Goal: Task Accomplishment & Management: Manage account settings

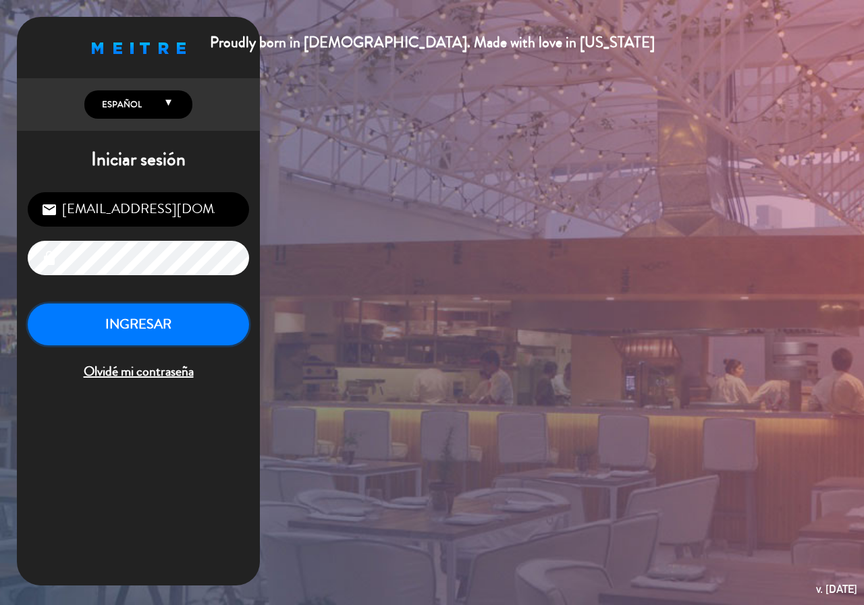
click at [59, 336] on button "INGRESAR" at bounding box center [138, 325] width 221 height 43
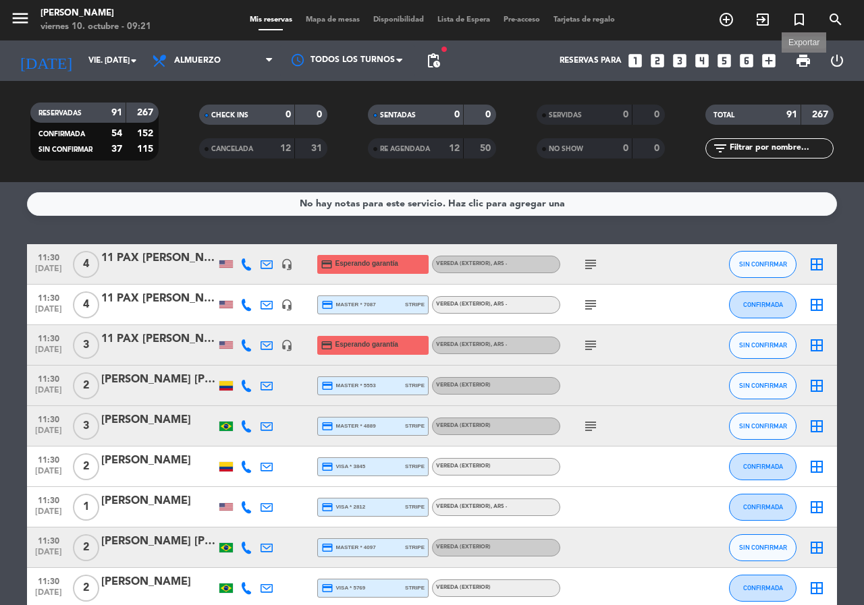
click at [800, 65] on span "print" at bounding box center [803, 61] width 16 height 16
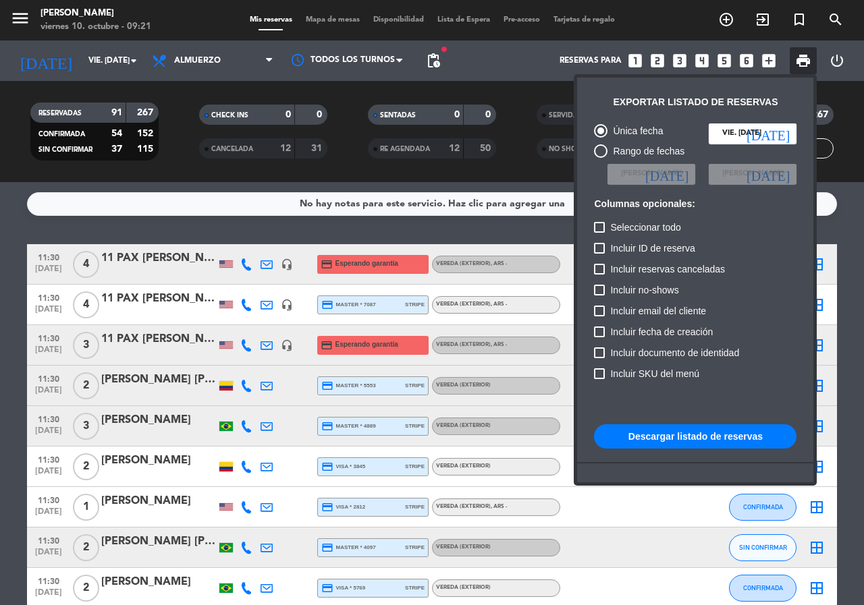
click at [4, 213] on div at bounding box center [432, 302] width 864 height 605
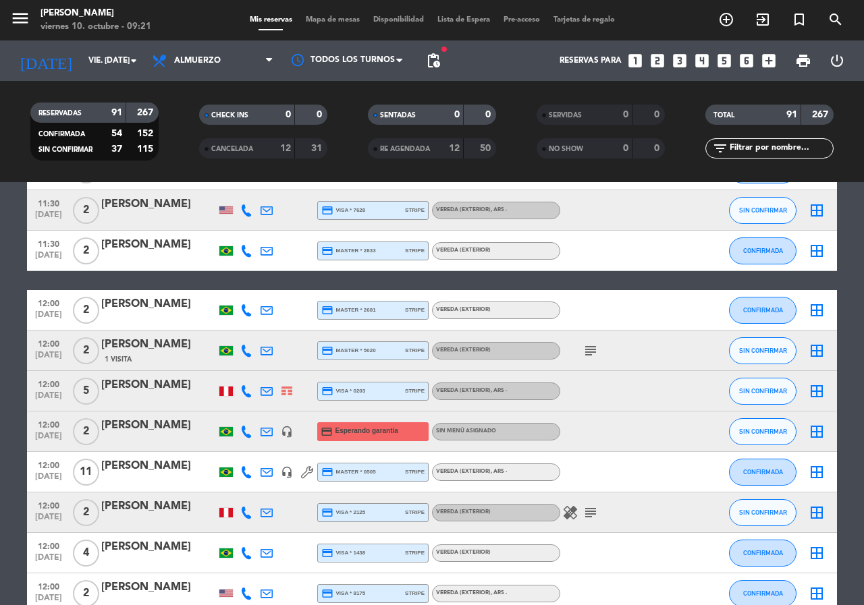
scroll to position [540, 0]
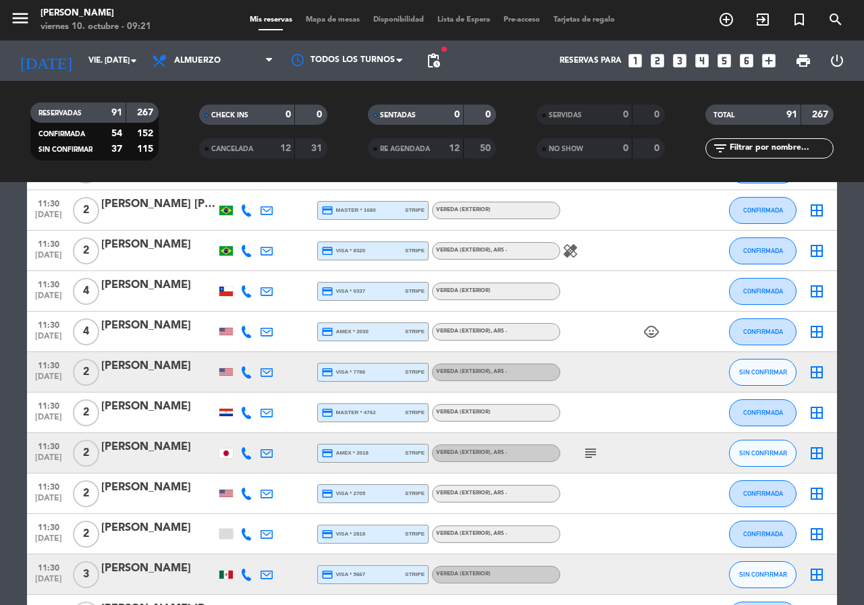
click at [805, 67] on span "print" at bounding box center [803, 61] width 16 height 16
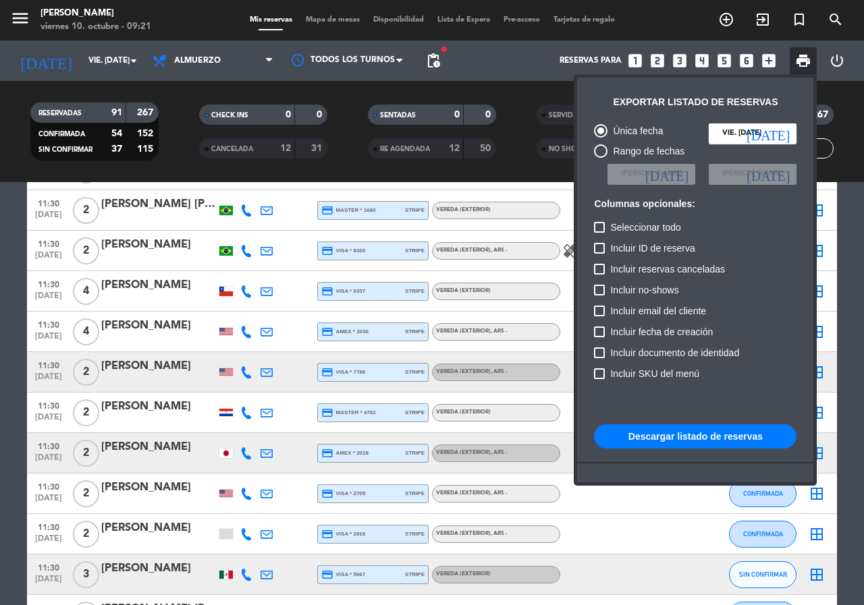
click at [719, 437] on button "Descargar listado de reservas" at bounding box center [695, 436] width 202 height 24
click at [0, 529] on div at bounding box center [432, 302] width 864 height 605
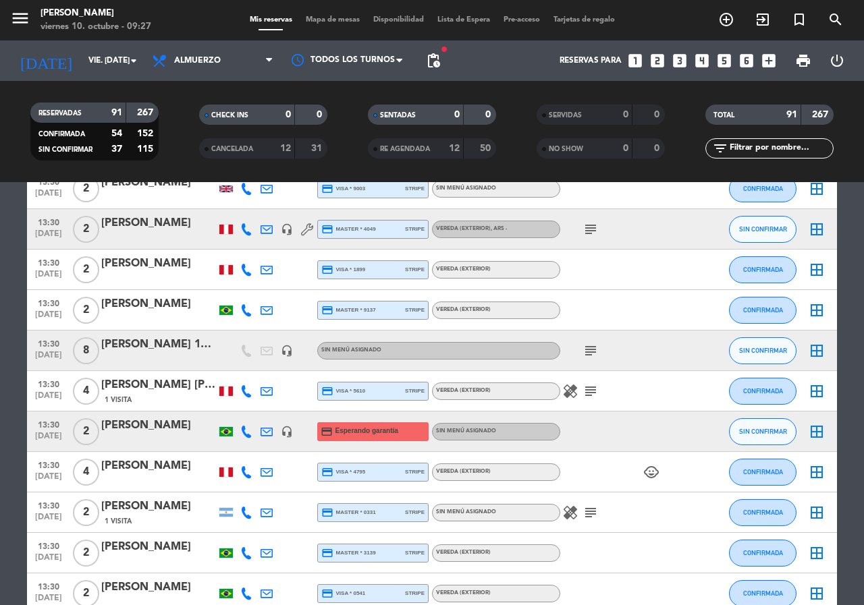
scroll to position [2564, 0]
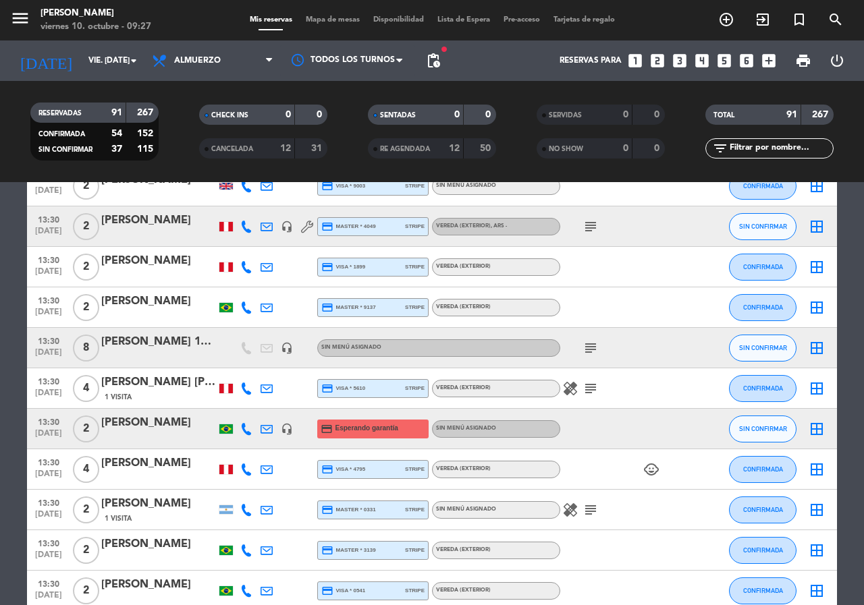
click at [590, 346] on icon "subject" at bounding box center [590, 348] width 16 height 16
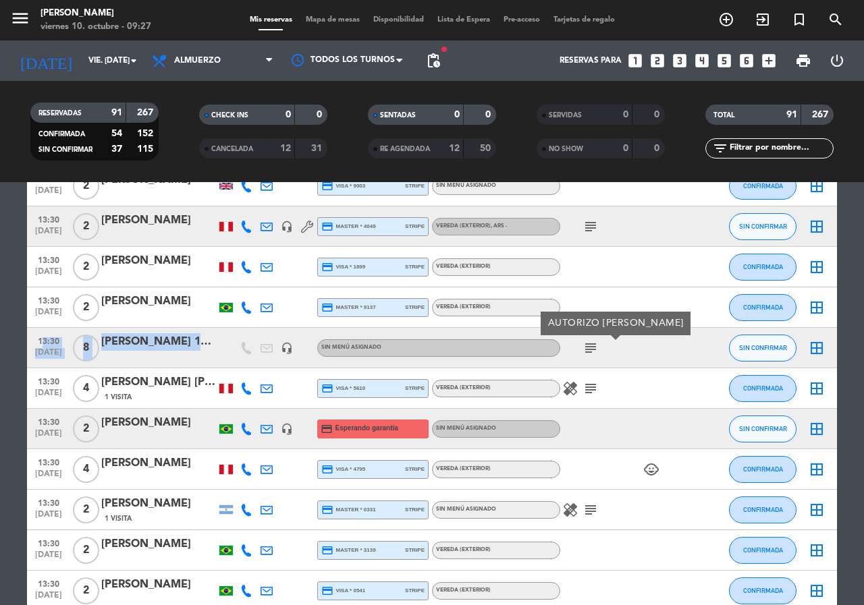
drag, startPoint x: 36, startPoint y: 335, endPoint x: 216, endPoint y: 333, distance: 179.5
click at [216, 333] on div "13:30 [DATE] 8 [PERSON_NAME] 15 Y 7 headset_mic Sin menú asignado subject AUTOR…" at bounding box center [432, 348] width 810 height 40
copy div "13:30 [DATE] 8 [PERSON_NAME] 15 Y 7"
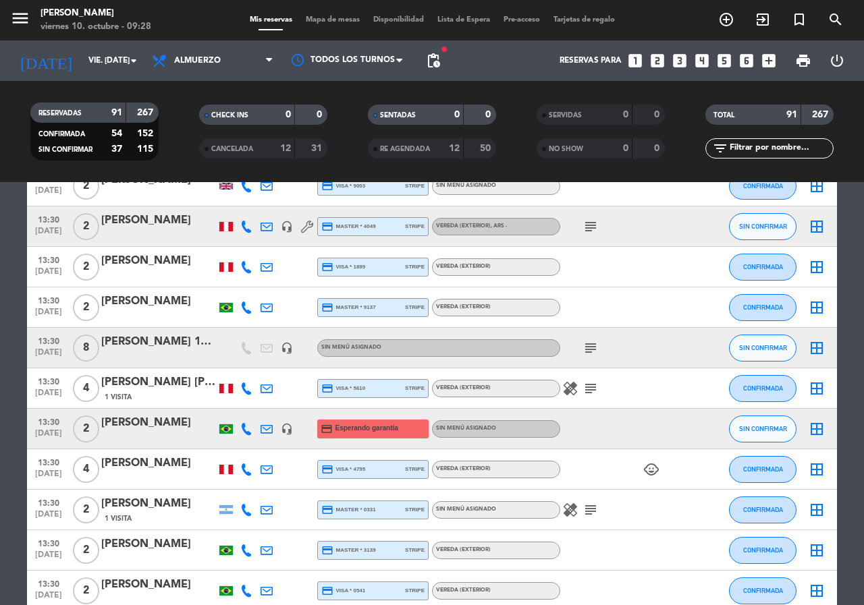
click at [592, 345] on icon "subject" at bounding box center [590, 348] width 16 height 16
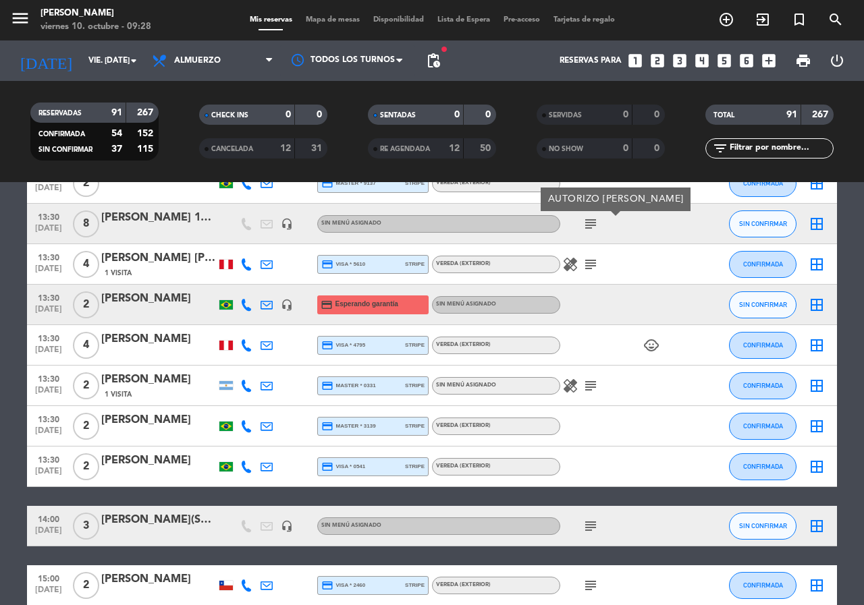
scroll to position [2699, 0]
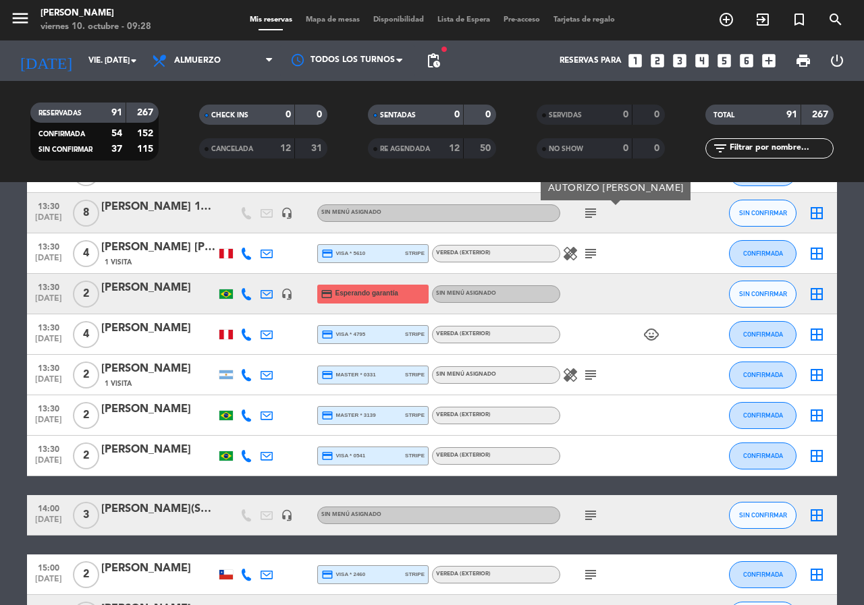
click at [248, 294] on icon at bounding box center [246, 294] width 12 height 12
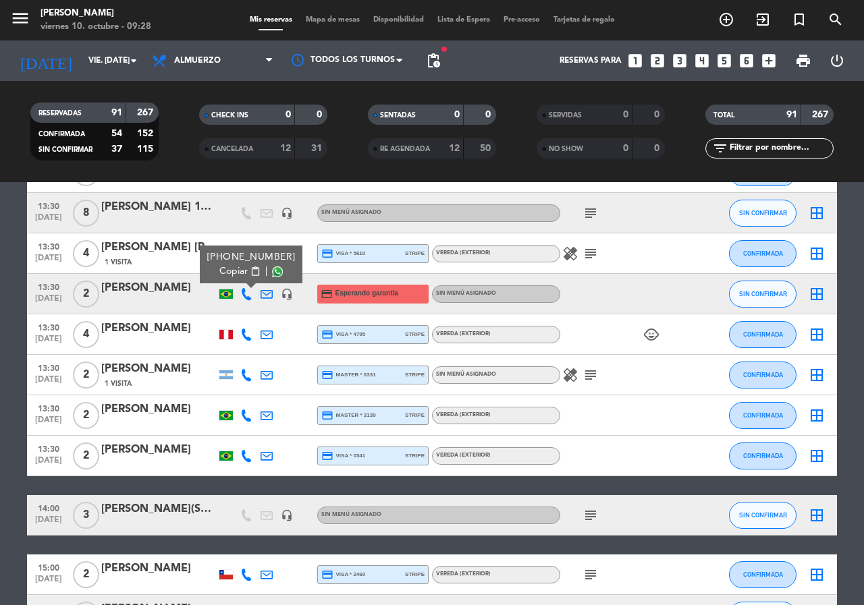
click at [250, 271] on span "content_paste" at bounding box center [255, 272] width 10 height 10
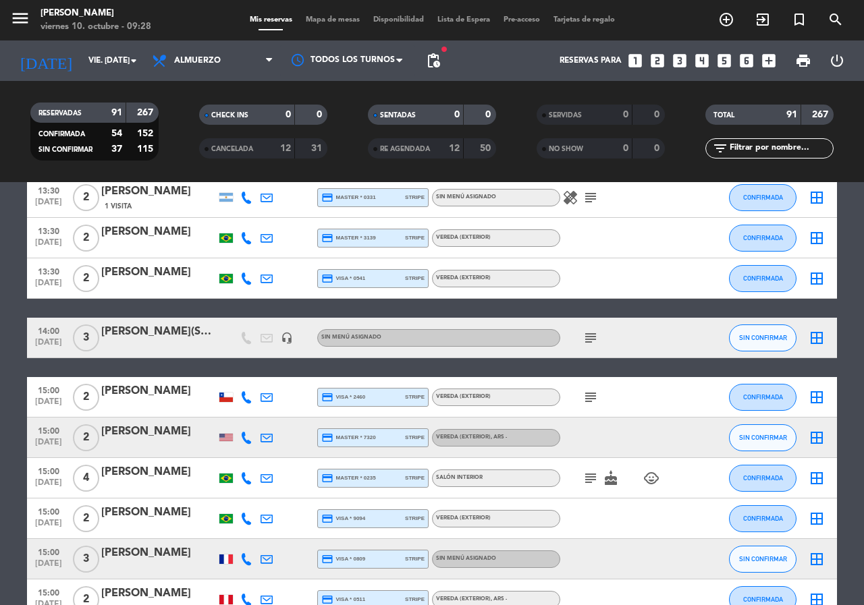
scroll to position [2969, 0]
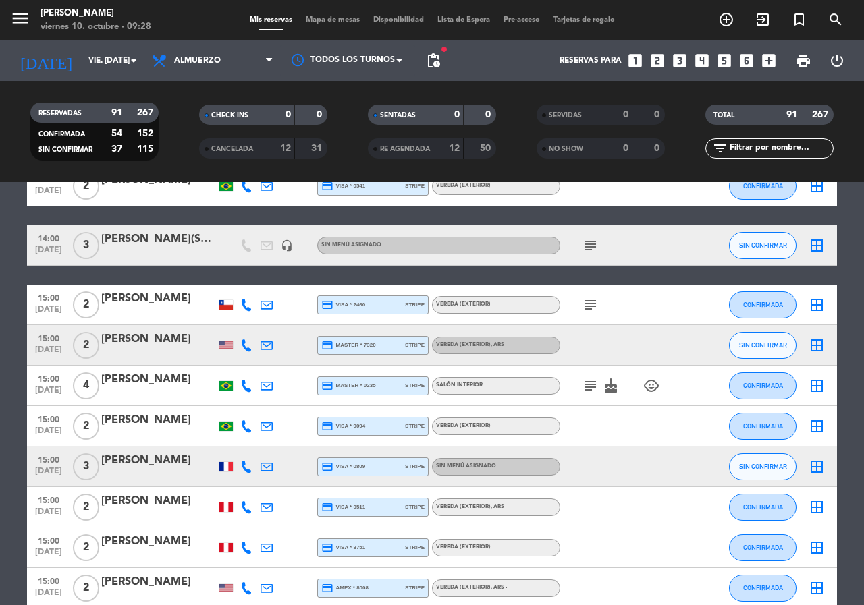
click at [586, 244] on icon "subject" at bounding box center [590, 245] width 16 height 16
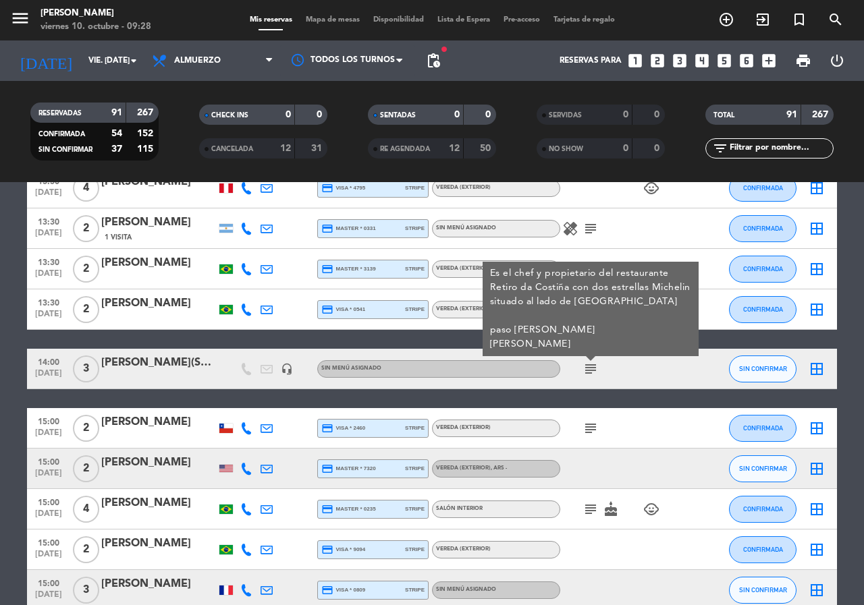
scroll to position [2834, 0]
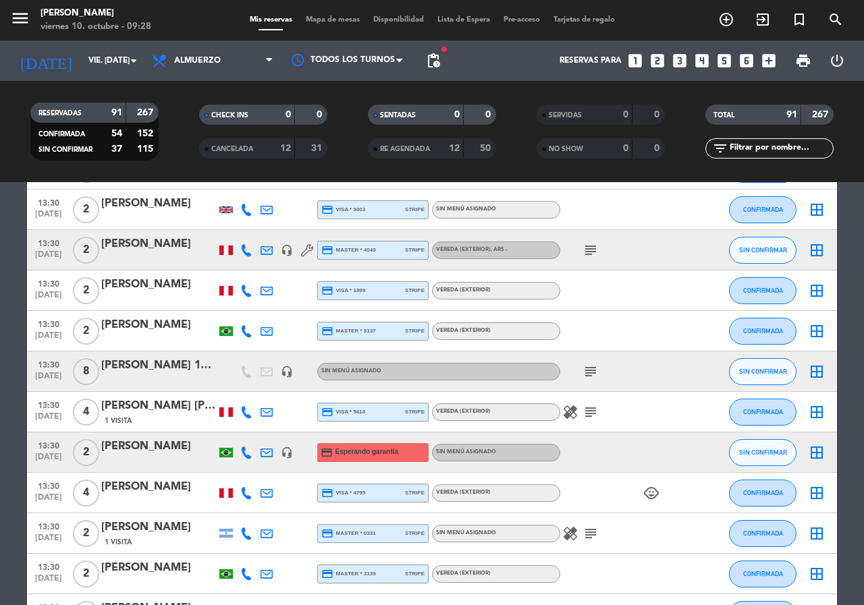
scroll to position [2405, 0]
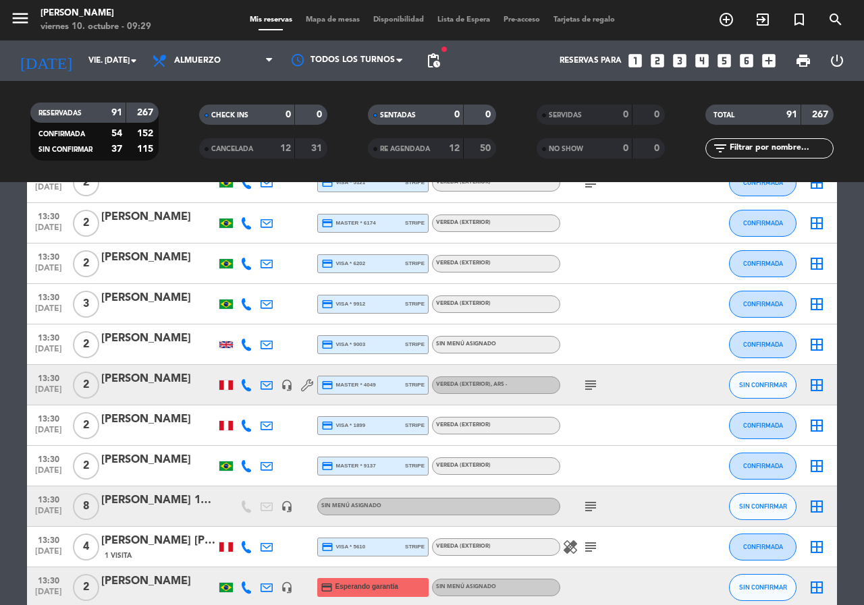
click at [594, 505] on icon "subject" at bounding box center [590, 507] width 16 height 16
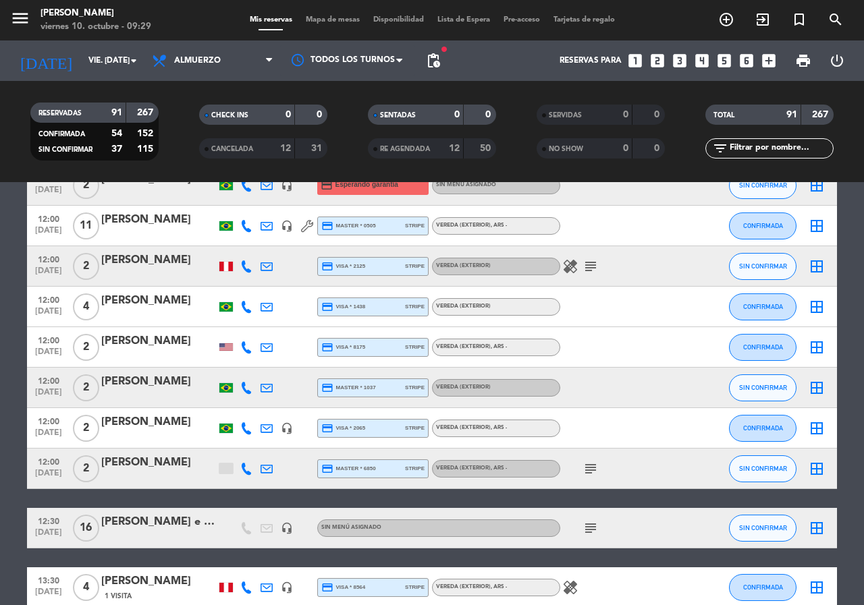
scroll to position [1461, 0]
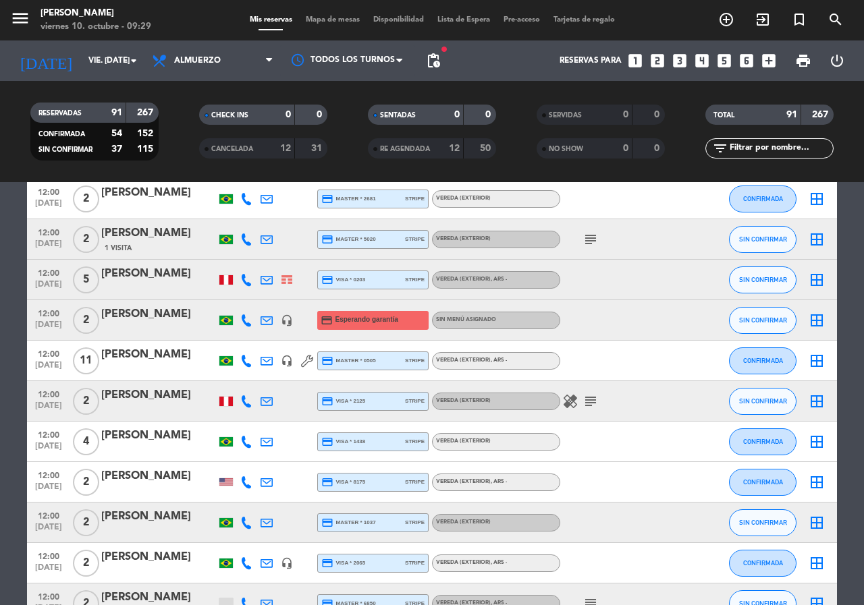
click at [246, 325] on icon at bounding box center [246, 320] width 12 height 12
click at [252, 300] on span "content_paste" at bounding box center [255, 298] width 10 height 10
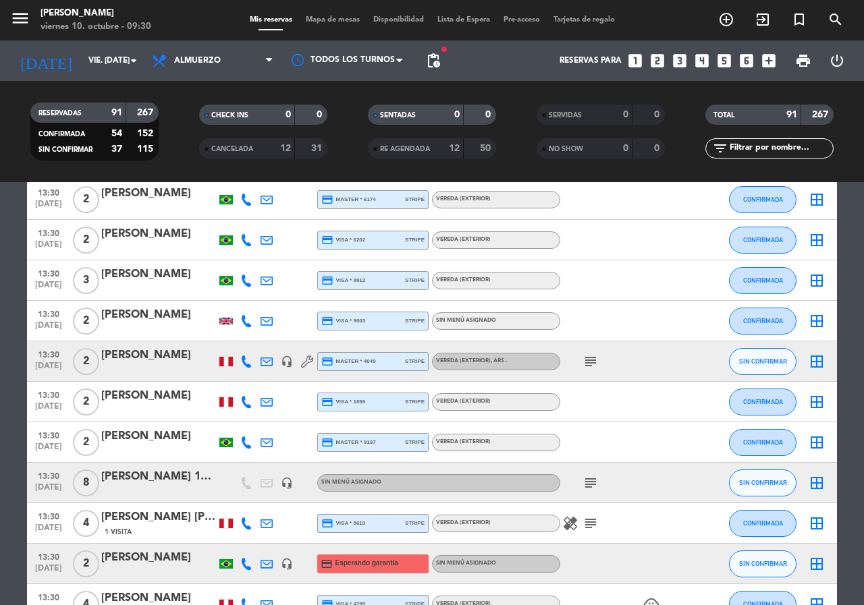
scroll to position [2564, 0]
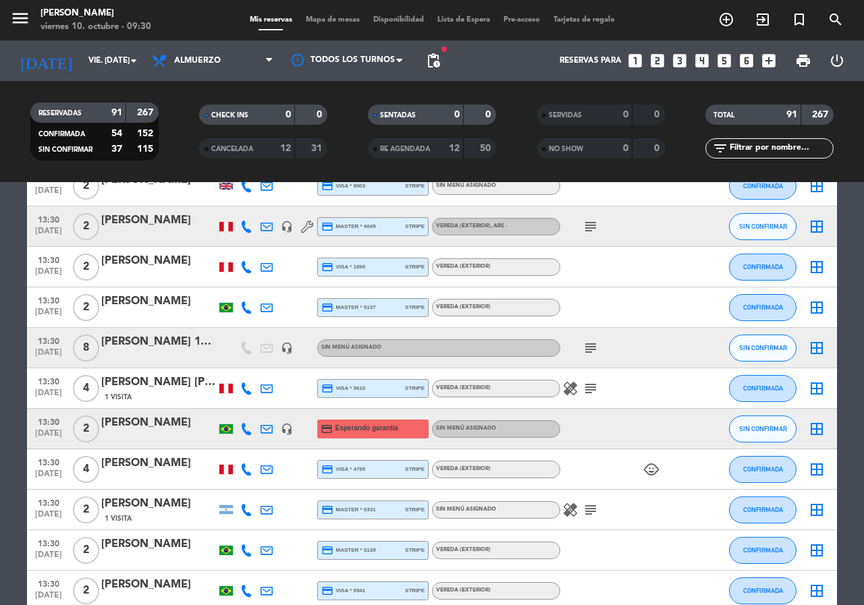
click at [247, 427] on icon at bounding box center [246, 429] width 12 height 12
drag, startPoint x: 221, startPoint y: 401, endPoint x: 235, endPoint y: 244, distance: 157.9
click at [221, 401] on span "Copiar" at bounding box center [233, 406] width 28 height 14
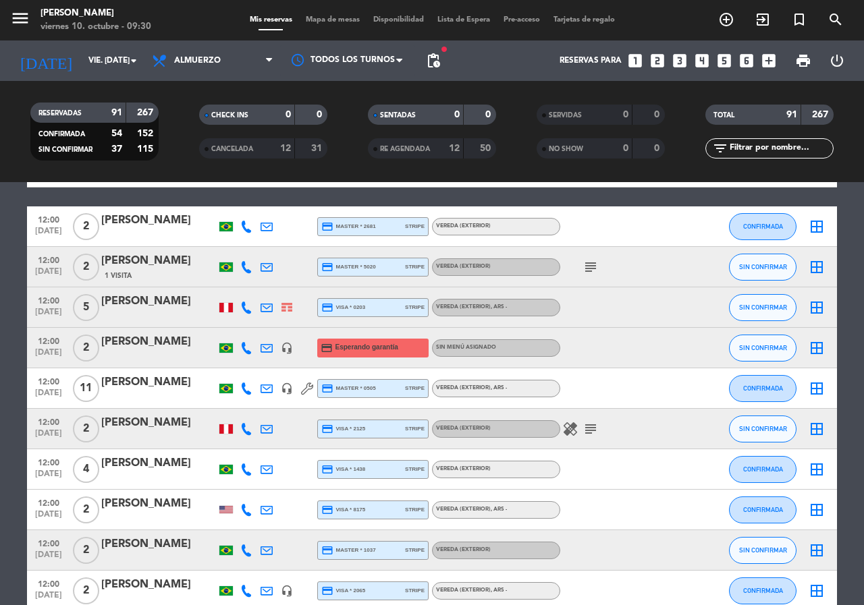
scroll to position [1191, 0]
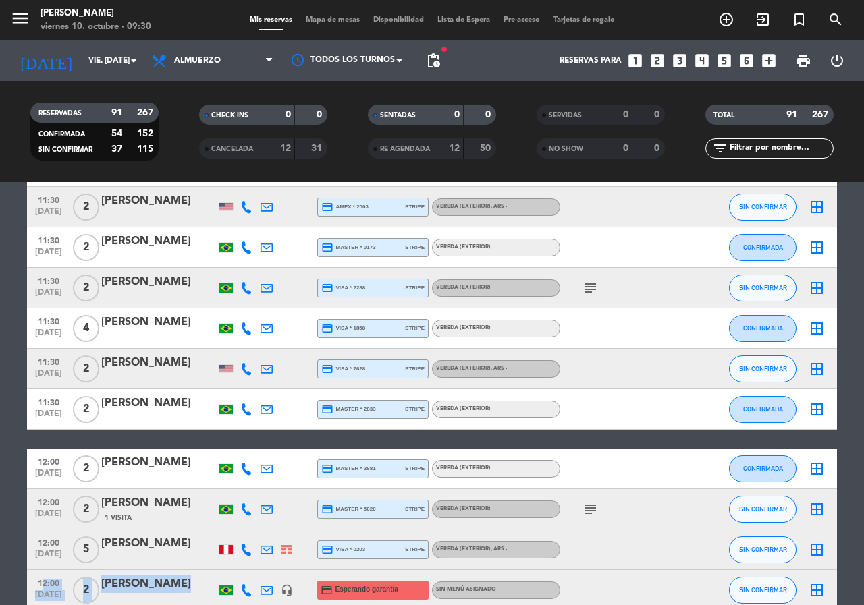
drag, startPoint x: 38, startPoint y: 577, endPoint x: 203, endPoint y: 586, distance: 164.9
click at [214, 585] on div "12:00 [DATE] 2 [PERSON_NAME] headset_mic credit_card Esperando garantía Sin men…" at bounding box center [432, 590] width 810 height 40
copy div "12:00 [DATE] 2 [PERSON_NAME] da Silv"
click at [246, 592] on icon at bounding box center [246, 590] width 12 height 12
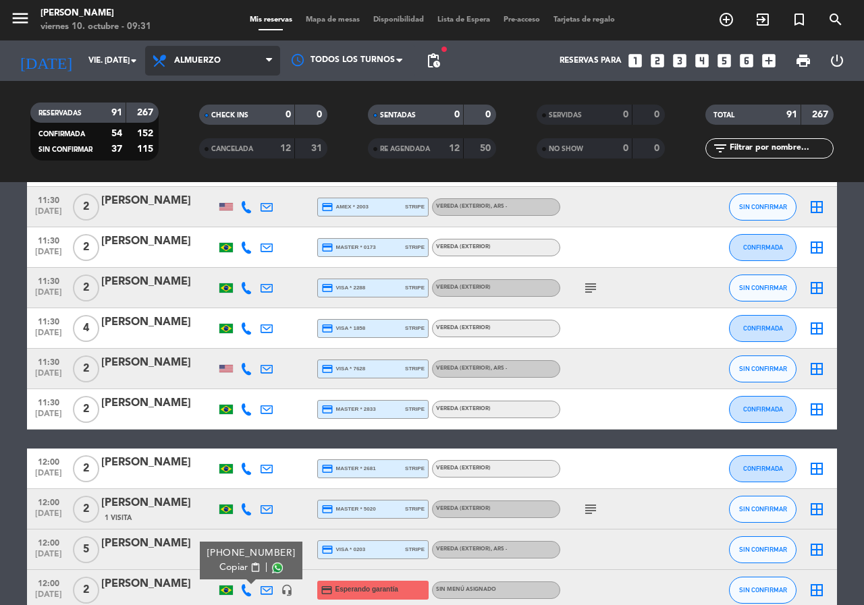
drag, startPoint x: 227, startPoint y: 65, endPoint x: 227, endPoint y: 92, distance: 27.0
click at [227, 64] on span "Almuerzo" at bounding box center [212, 61] width 135 height 30
click at [234, 154] on div "menu [PERSON_NAME] 10. octubre - 09:31 Mis reservas Mapa de mesas Disponibilida…" at bounding box center [432, 91] width 864 height 182
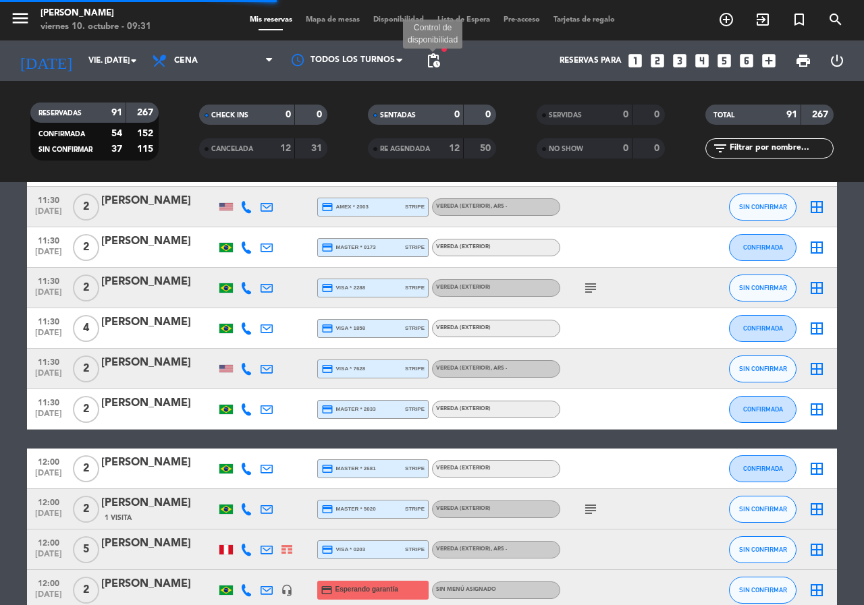
click at [437, 62] on span "pending_actions" at bounding box center [433, 61] width 16 height 16
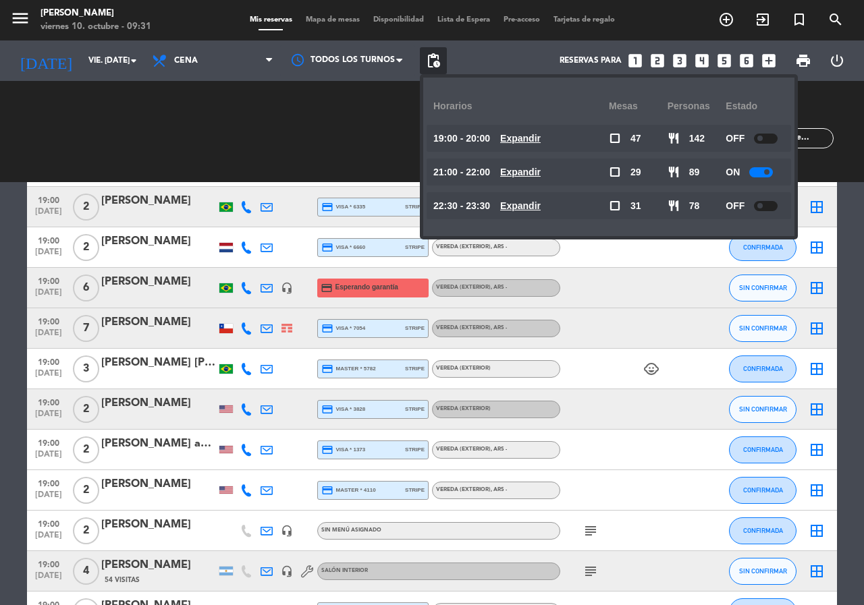
click at [517, 177] on u "Expandir" at bounding box center [520, 172] width 40 height 11
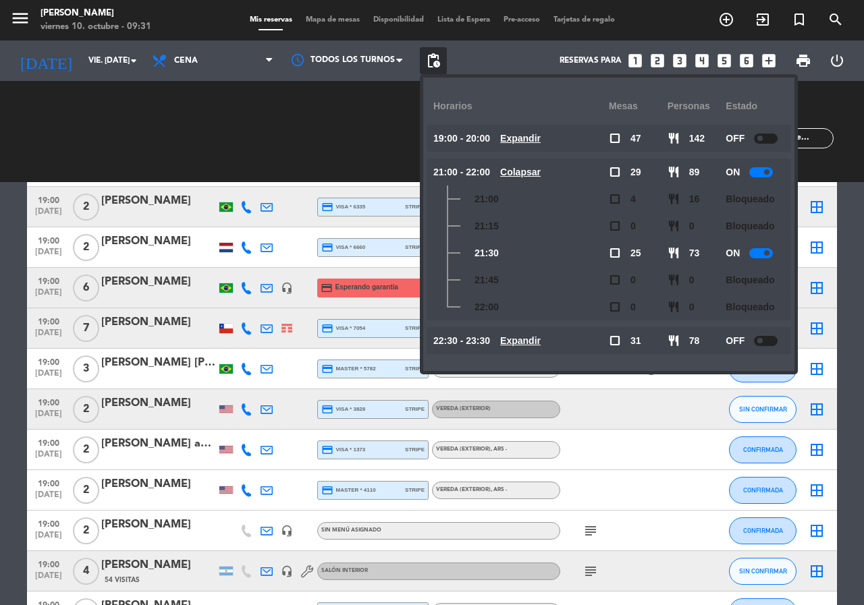
click at [540, 337] on u "Expandir" at bounding box center [520, 340] width 40 height 11
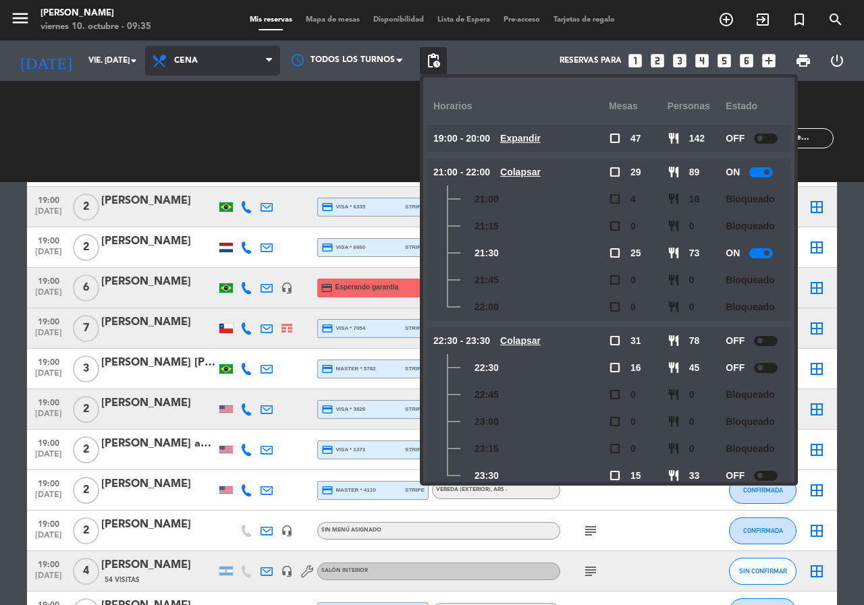
click at [168, 63] on icon at bounding box center [161, 61] width 20 height 16
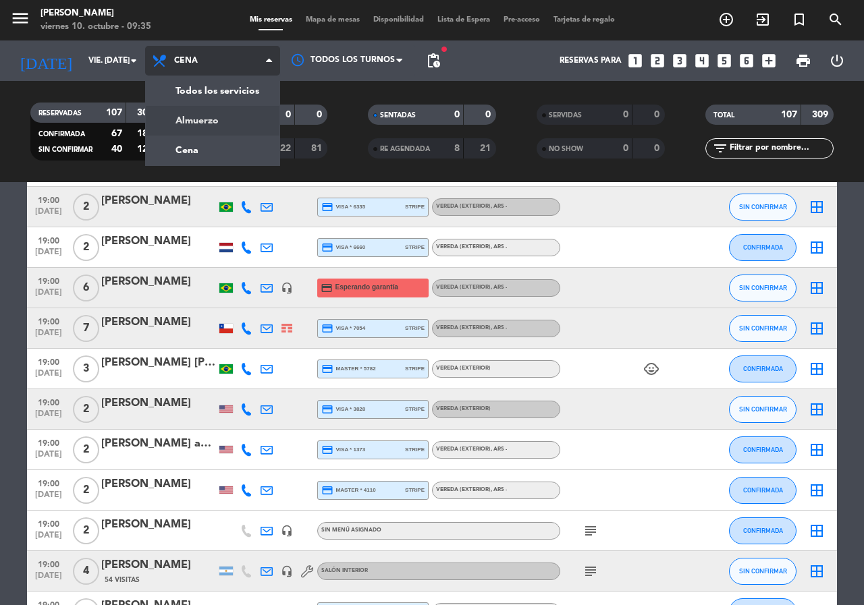
click at [190, 112] on div "menu [PERSON_NAME] 10. octubre - 09:35 Mis reservas Mapa de mesas Disponibilida…" at bounding box center [432, 91] width 864 height 182
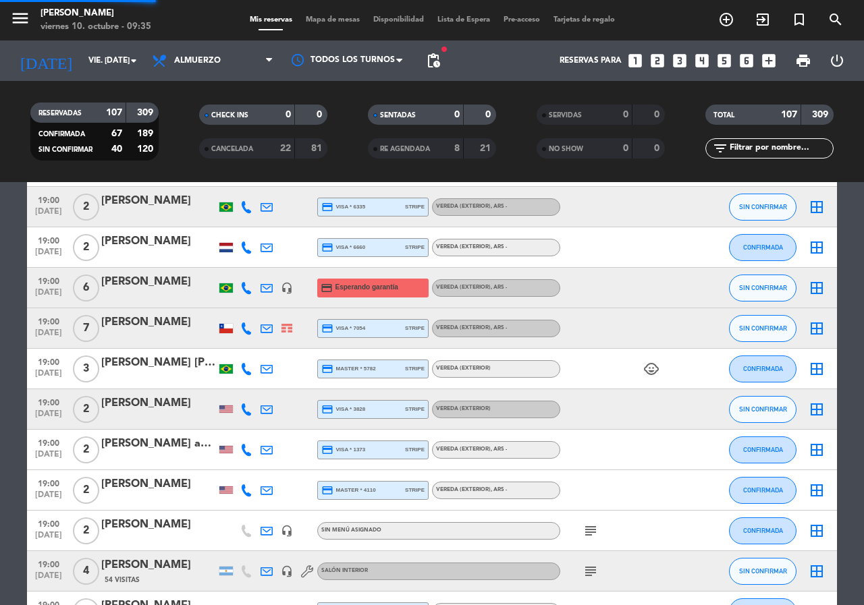
click at [813, 150] on input "text" at bounding box center [780, 148] width 105 height 15
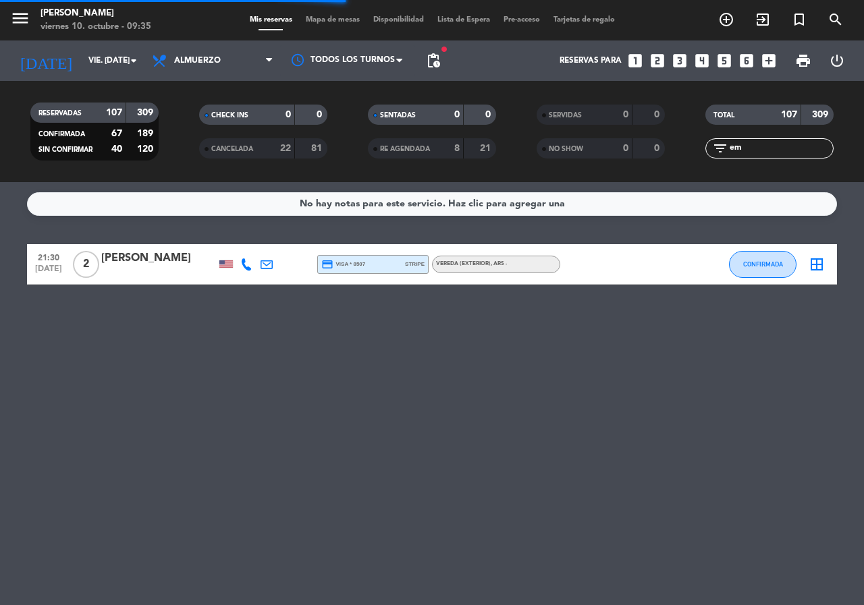
scroll to position [0, 0]
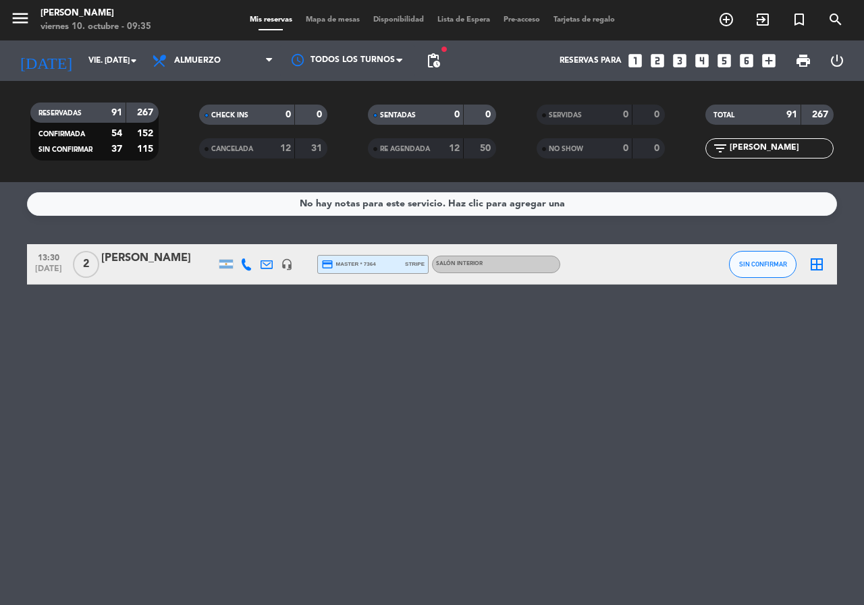
click at [174, 268] on div at bounding box center [158, 273] width 115 height 11
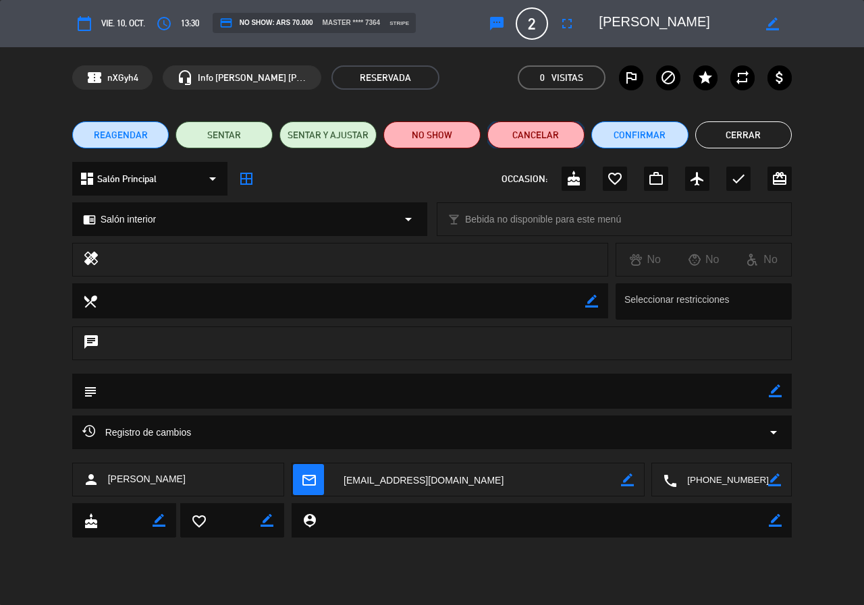
click at [517, 134] on button "Cancelar" at bounding box center [535, 134] width 97 height 27
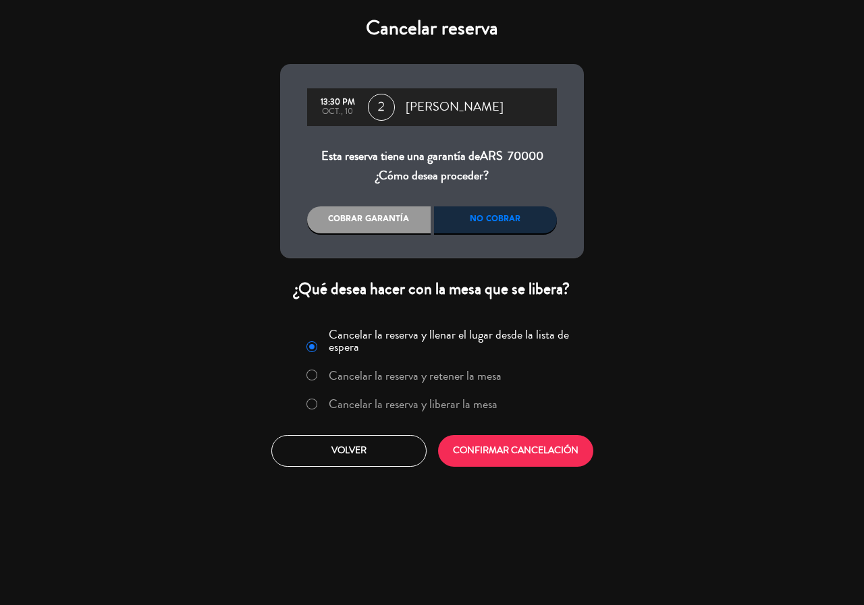
click at [520, 216] on div "No cobrar" at bounding box center [495, 219] width 123 height 27
drag, startPoint x: 509, startPoint y: 453, endPoint x: 507, endPoint y: 443, distance: 10.5
click at [509, 453] on button "CONFIRMAR CANCELACIÓN" at bounding box center [515, 451] width 155 height 32
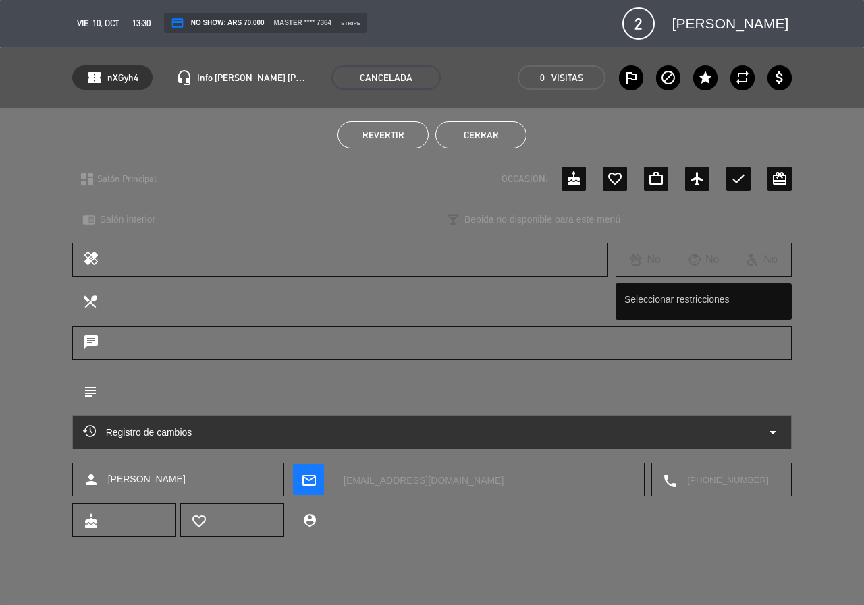
click at [472, 142] on button "Cerrar" at bounding box center [480, 134] width 91 height 27
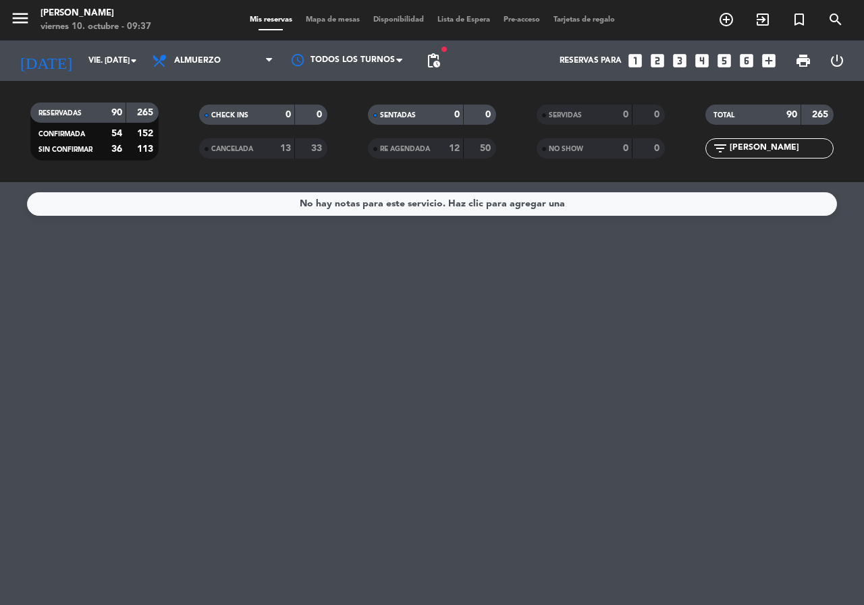
click at [768, 145] on input "[PERSON_NAME]" at bounding box center [780, 148] width 105 height 15
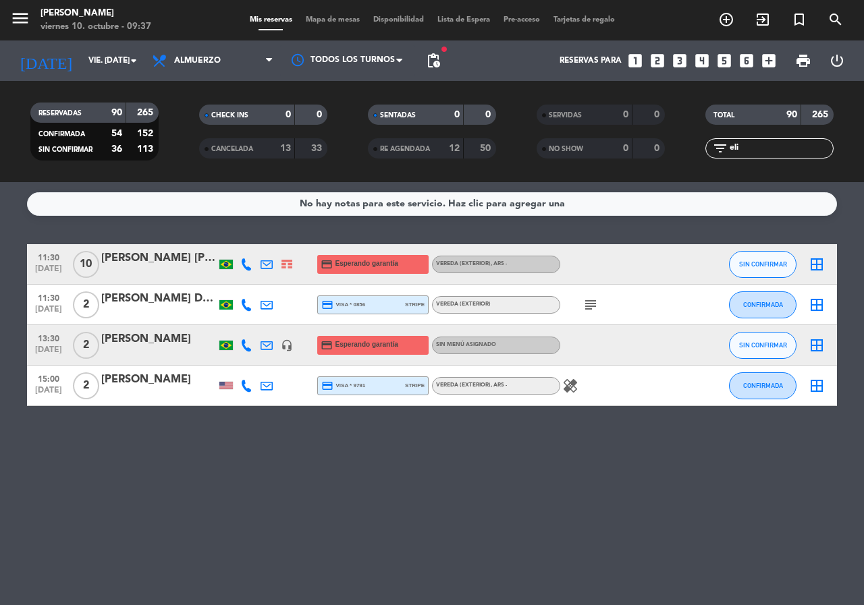
type input "eli"
click at [768, 149] on input "eli" at bounding box center [780, 148] width 105 height 15
click at [144, 269] on div at bounding box center [158, 273] width 115 height 11
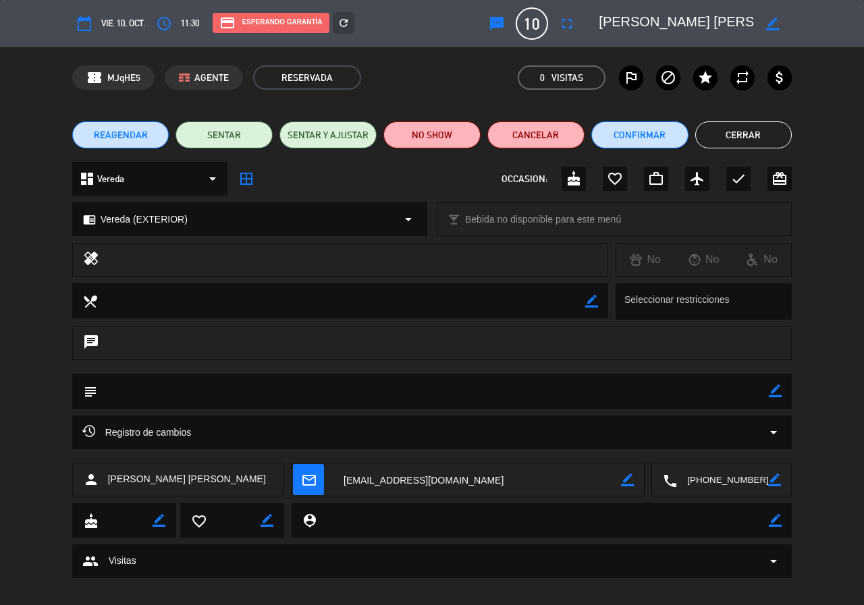
click at [133, 141] on span "REAGENDAR" at bounding box center [121, 135] width 54 height 14
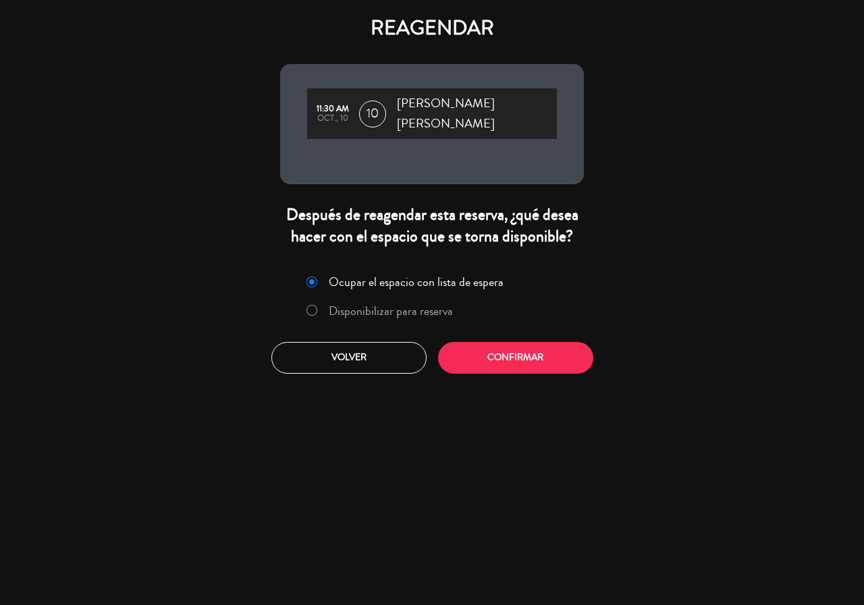
drag, startPoint x: 540, startPoint y: 323, endPoint x: 541, endPoint y: 335, distance: 12.2
click at [540, 325] on div "Ocupar el espacio con lista de espera Disponibilizar para reserva Volver Confir…" at bounding box center [432, 322] width 324 height 122
click at [541, 342] on button "Confirmar" at bounding box center [515, 358] width 155 height 32
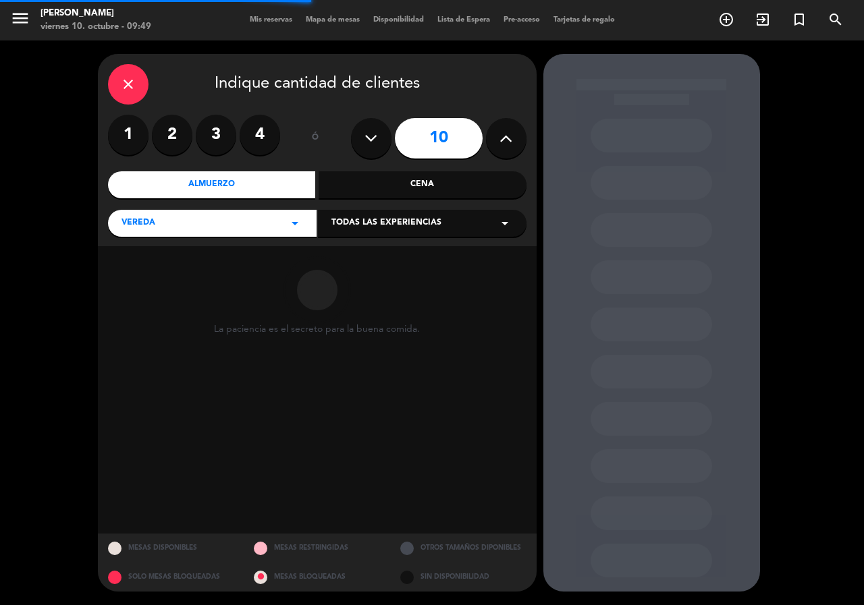
click at [437, 191] on div "Cena" at bounding box center [422, 184] width 208 height 27
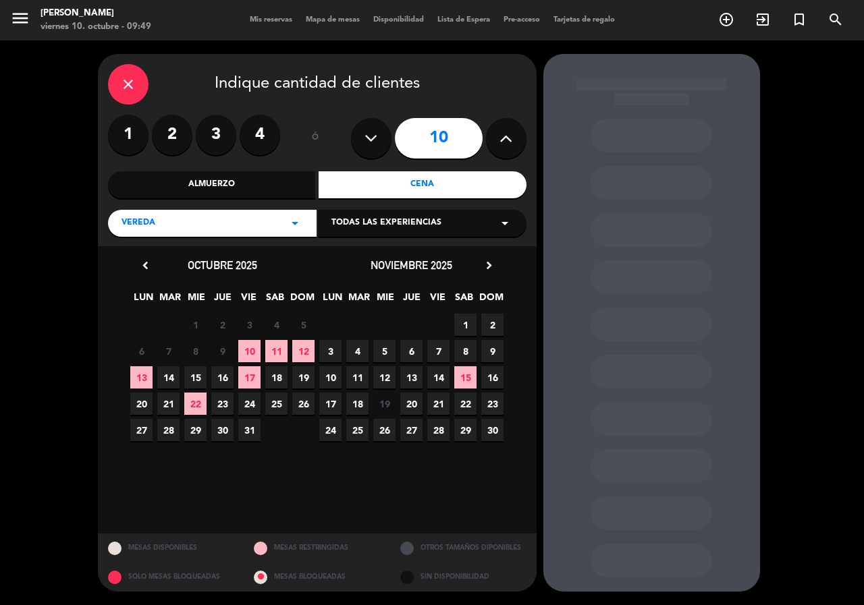
click at [250, 355] on span "10" at bounding box center [249, 351] width 22 height 22
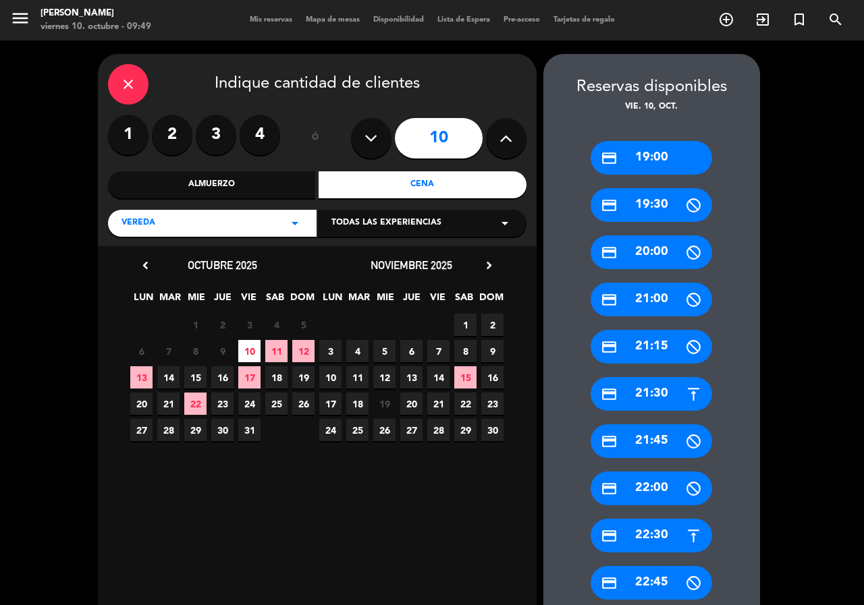
scroll to position [135, 0]
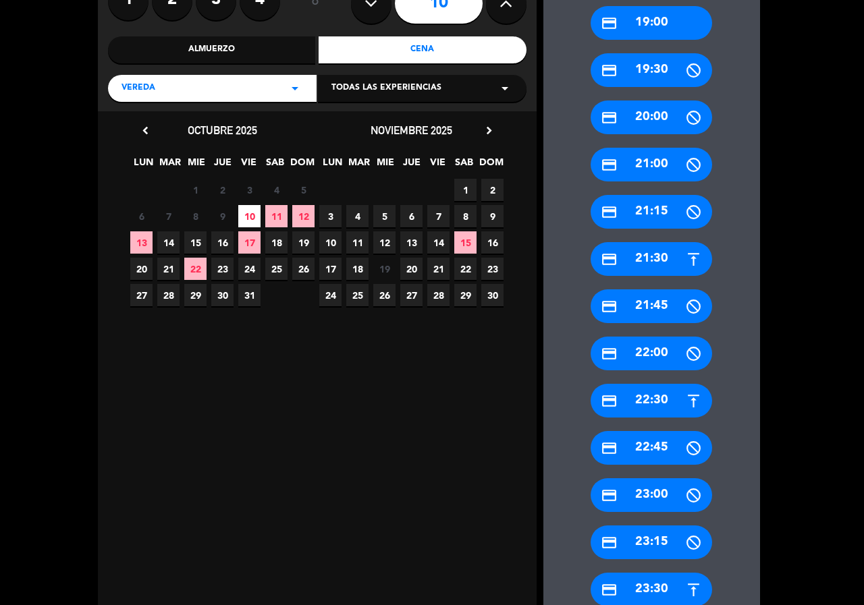
click at [642, 406] on div "credit_card 22:30" at bounding box center [650, 401] width 121 height 34
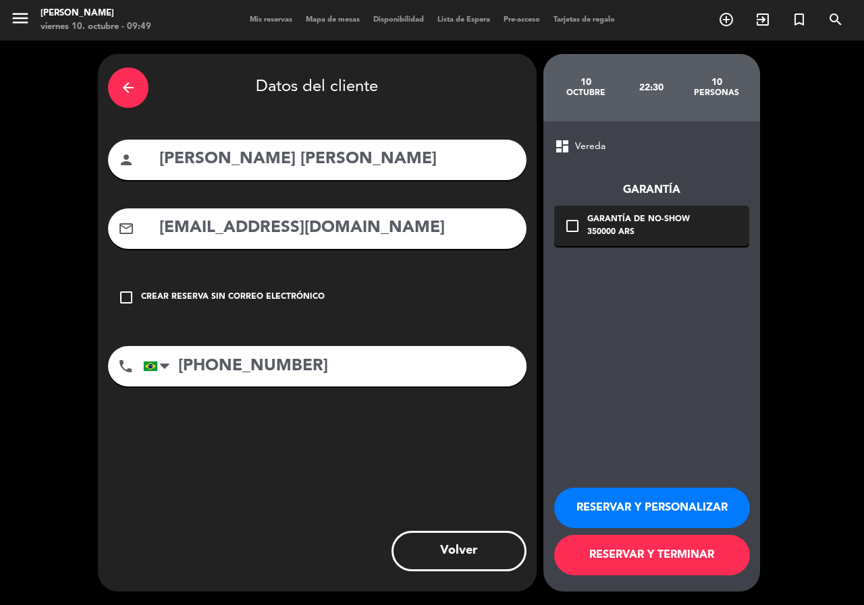
scroll to position [0, 0]
click at [613, 509] on button "RESERVAR Y PERSONALIZAR" at bounding box center [652, 508] width 196 height 40
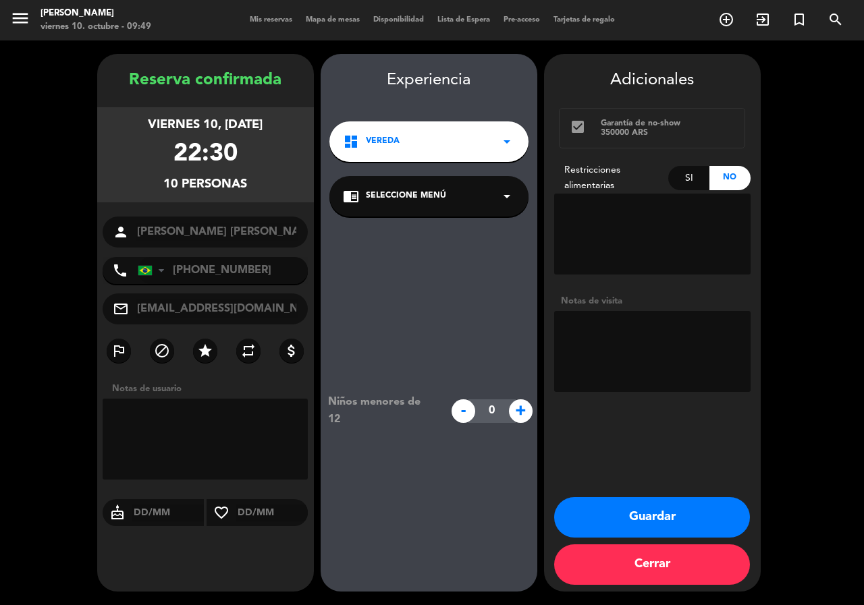
click at [627, 515] on button "Guardar" at bounding box center [652, 517] width 196 height 40
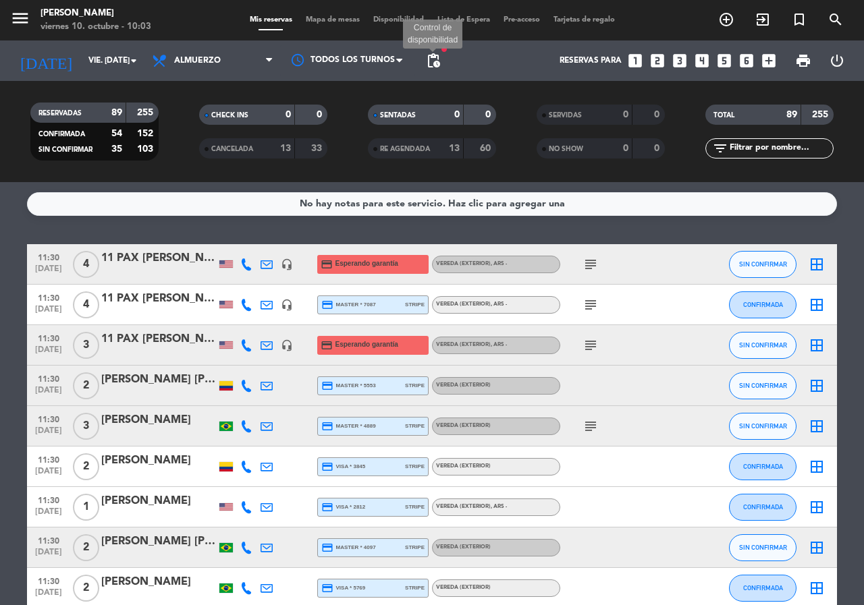
click at [435, 55] on span "pending_actions" at bounding box center [433, 61] width 16 height 16
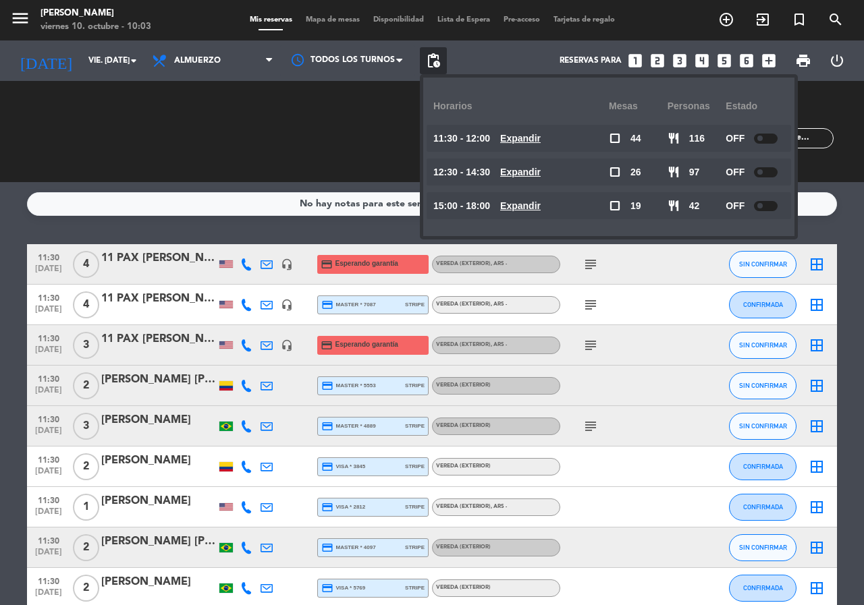
click at [529, 139] on u "Expandir" at bounding box center [520, 138] width 40 height 11
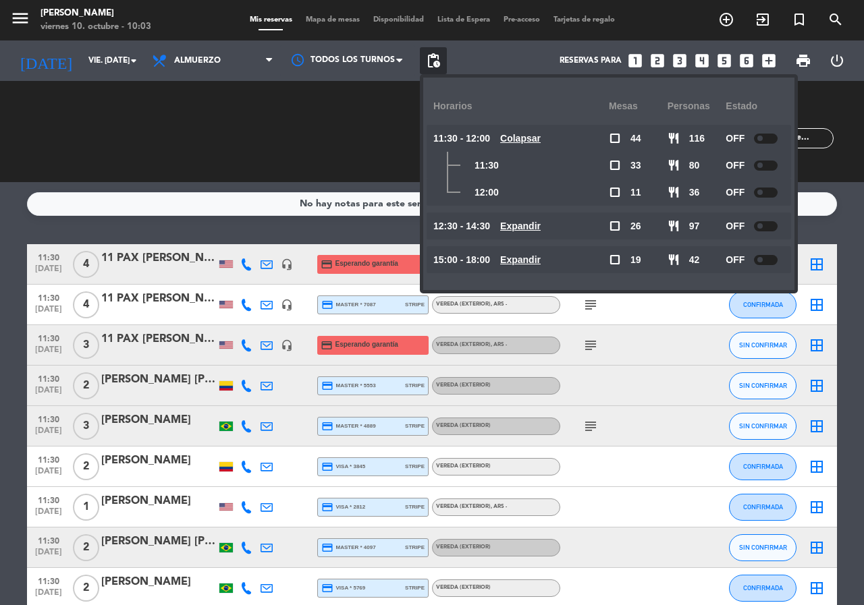
click at [518, 229] on u "Expandir" at bounding box center [520, 226] width 40 height 11
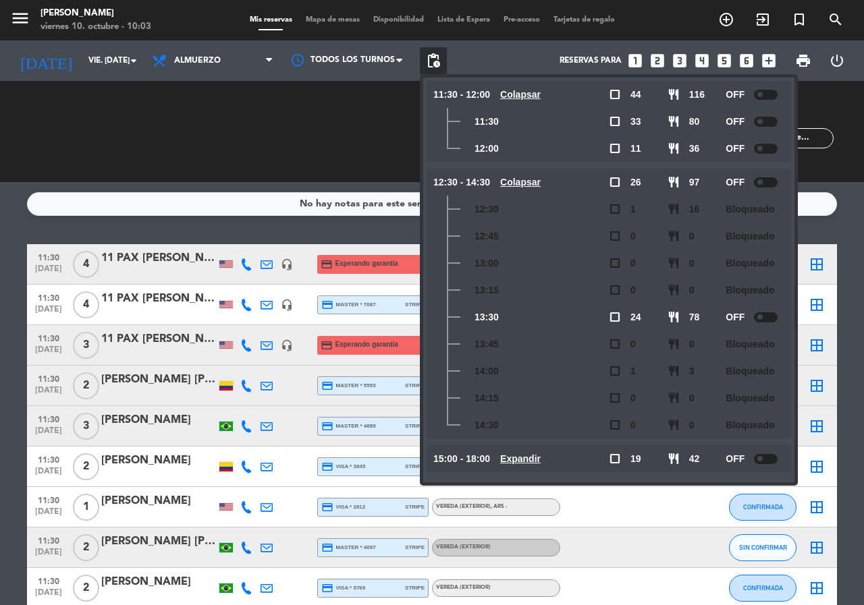
scroll to position [51, 0]
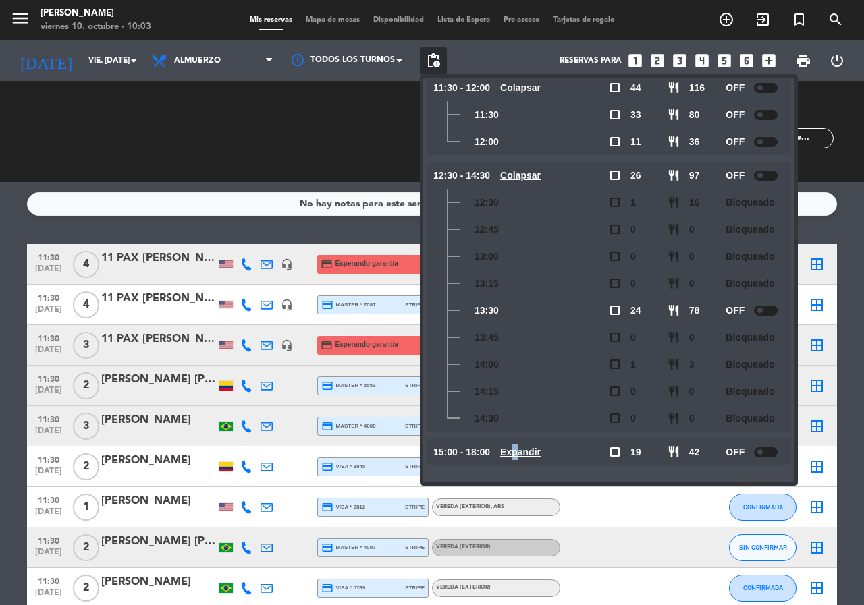
click at [528, 451] on u "Expandir" at bounding box center [520, 452] width 40 height 11
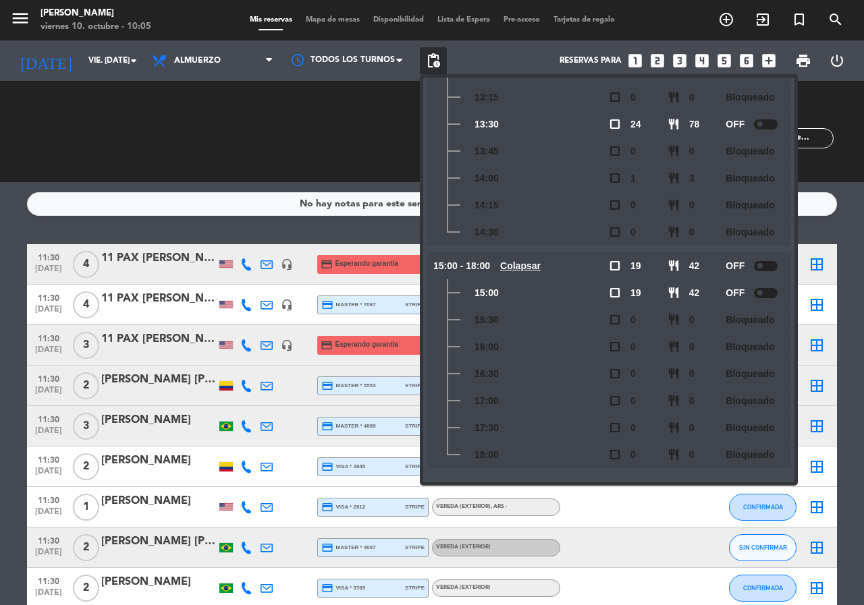
scroll to position [240, 0]
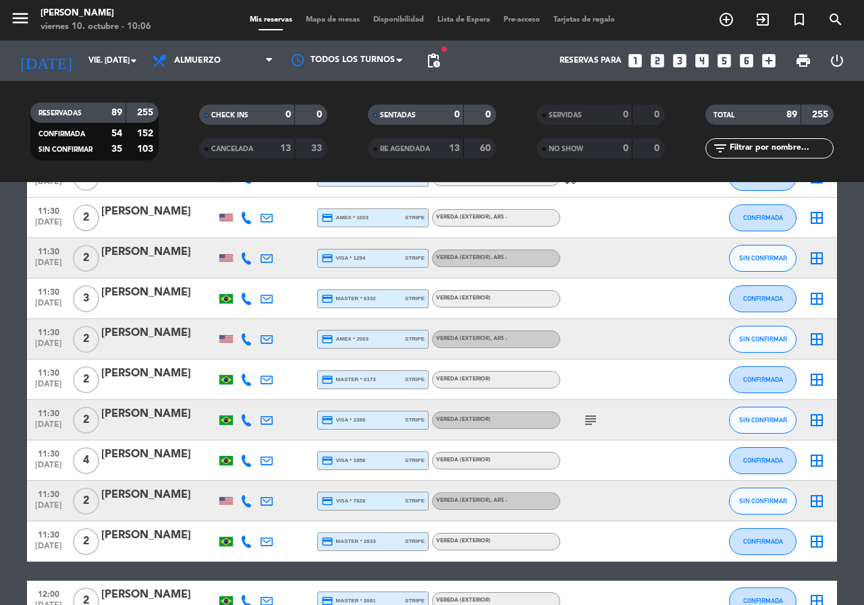
scroll to position [1079, 0]
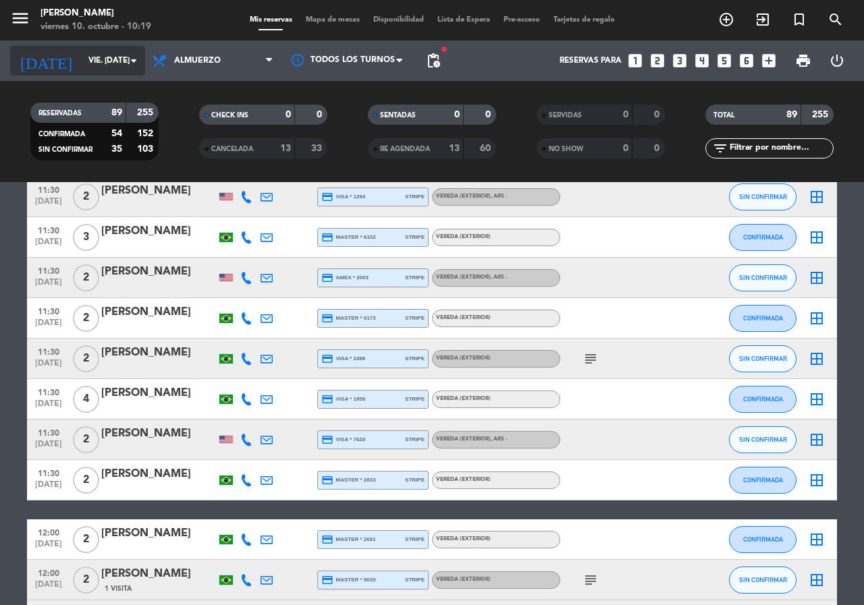
click at [106, 66] on input "vie. [DATE]" at bounding box center [135, 60] width 107 height 23
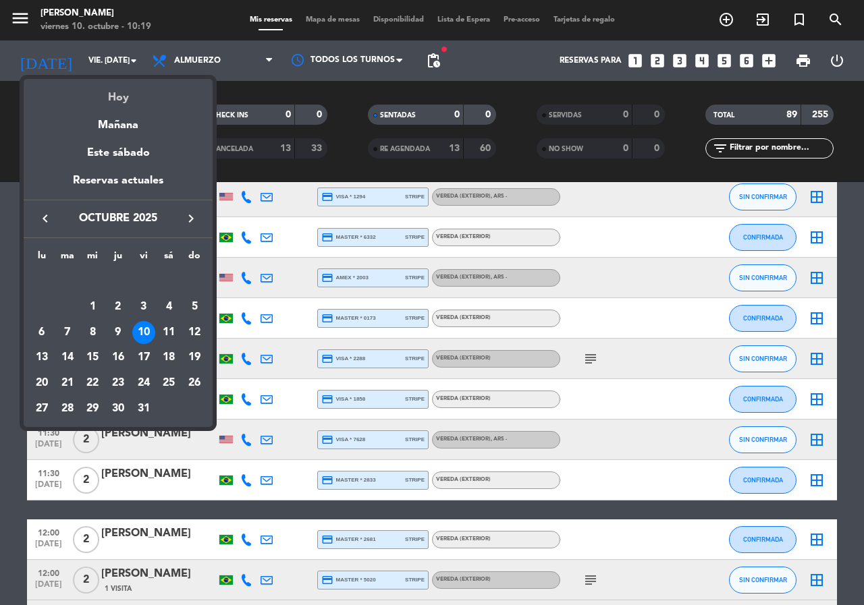
click at [111, 104] on div "Hoy" at bounding box center [118, 93] width 189 height 28
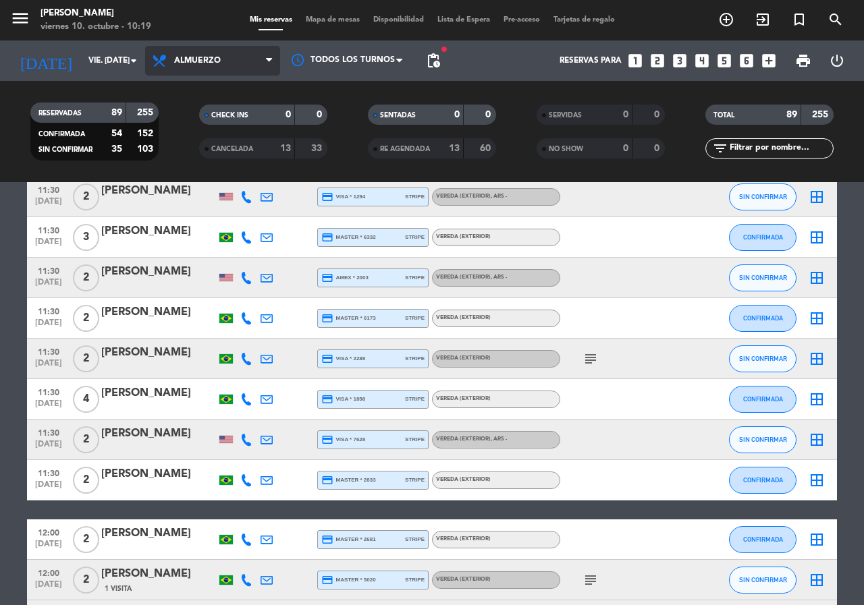
click at [269, 59] on icon at bounding box center [269, 60] width 6 height 11
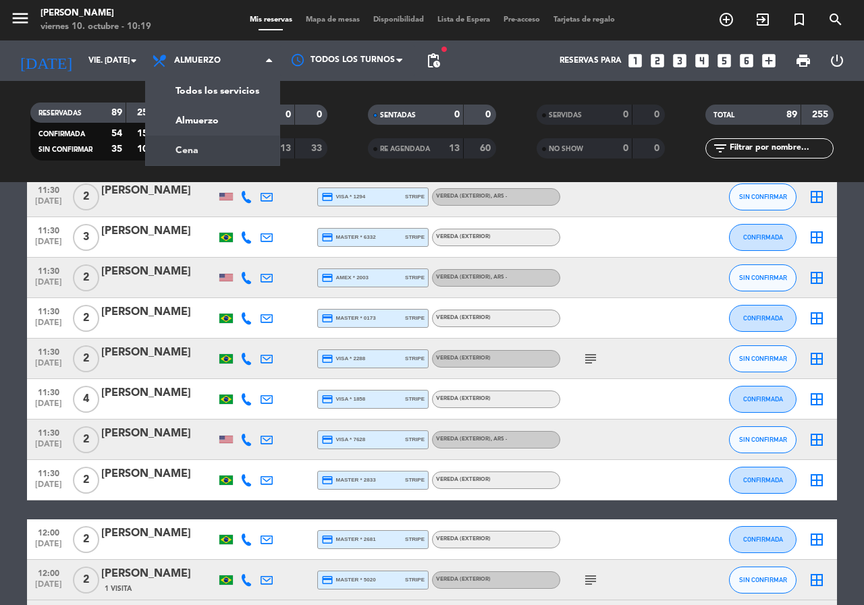
click at [172, 146] on div "menu [PERSON_NAME] 10. octubre - 10:19 Mis reservas Mapa de mesas Disponibilida…" at bounding box center [432, 91] width 864 height 182
